Goal: Task Accomplishment & Management: Use online tool/utility

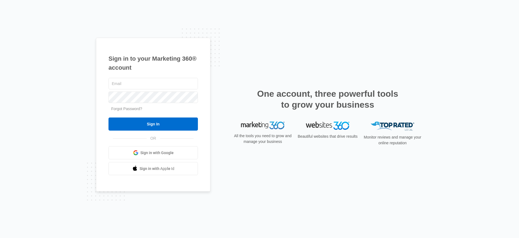
type input "[PERSON_NAME][EMAIL_ADDRESS][PERSON_NAME][DOMAIN_NAME]"
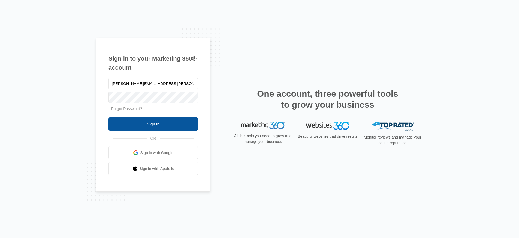
click at [150, 121] on input "Sign In" at bounding box center [153, 123] width 89 height 13
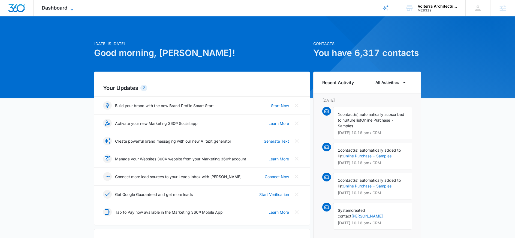
click at [58, 8] on span "Dashboard" at bounding box center [55, 8] width 26 height 6
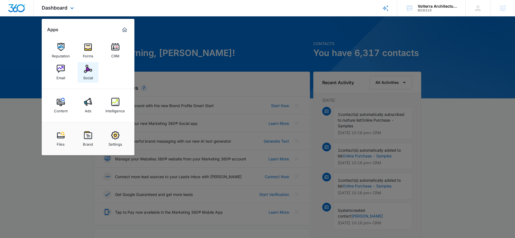
click at [89, 70] on img at bounding box center [88, 69] width 8 height 8
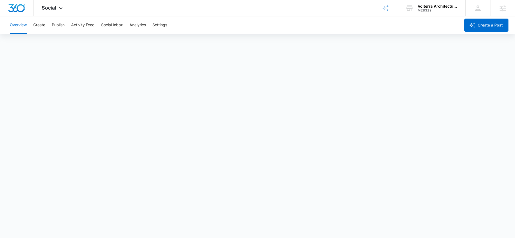
scroll to position [1, 0]
click at [62, 27] on button "Publish" at bounding box center [58, 24] width 13 height 17
